Goal: Task Accomplishment & Management: Manage account settings

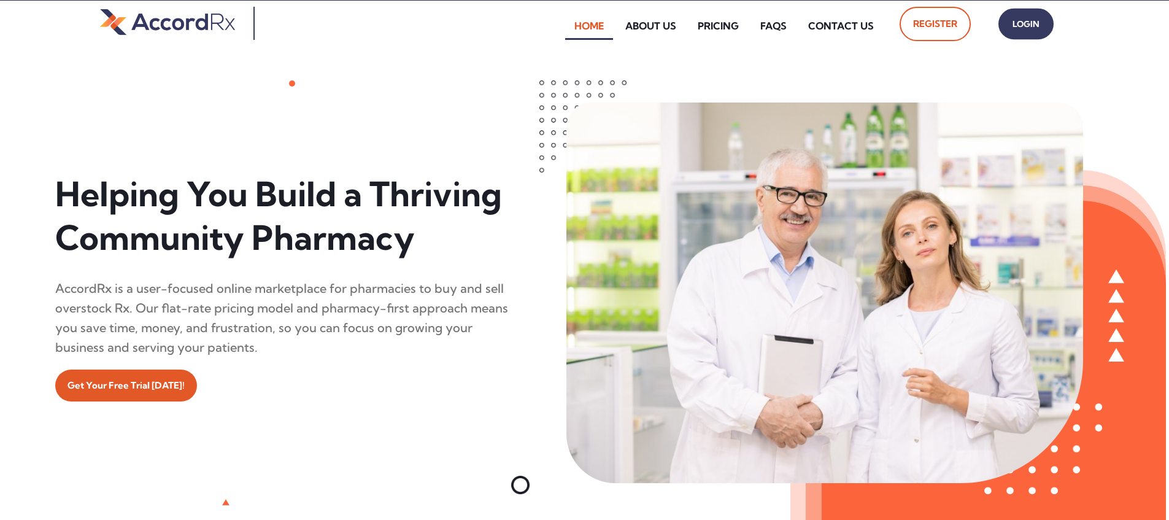
click at [560, 29] on span "Login" at bounding box center [1025, 24] width 31 height 18
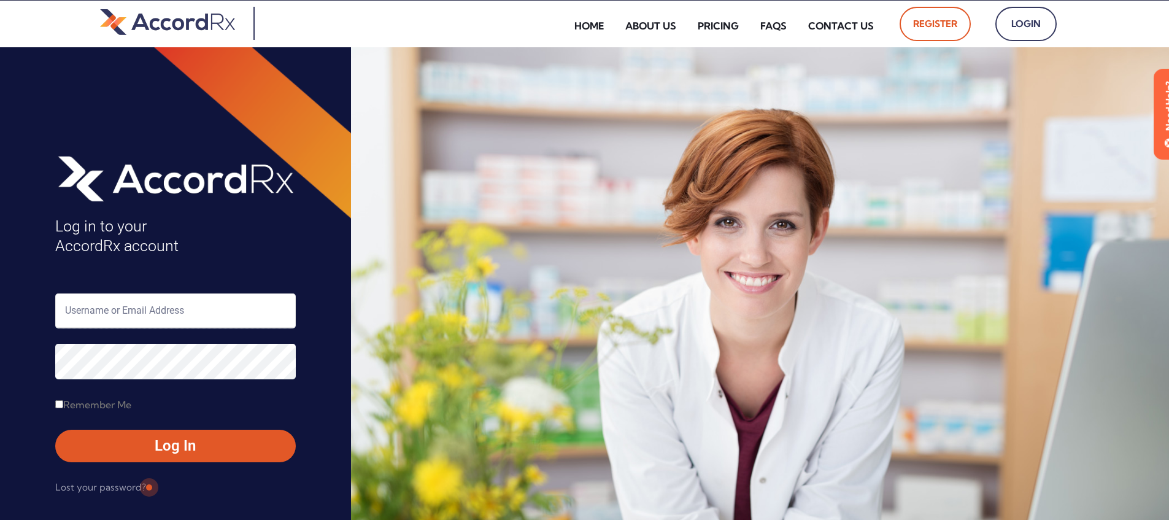
click at [106, 307] on input "text" at bounding box center [175, 310] width 240 height 35
type input "ARX-[PERSON_NAME]"
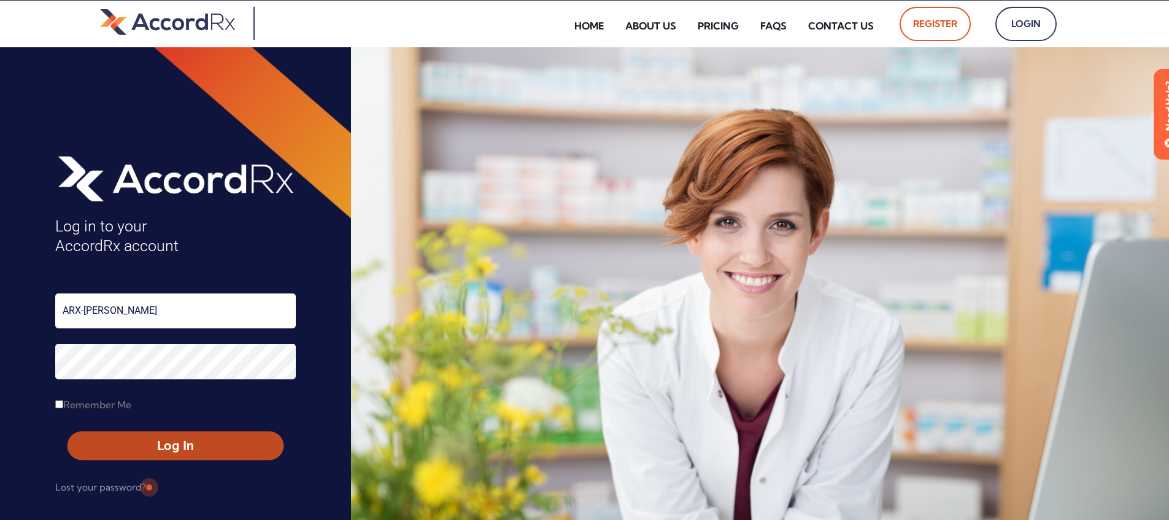
click at [147, 441] on span "Log In" at bounding box center [176, 446] width 194 height 18
